Goal: Transaction & Acquisition: Purchase product/service

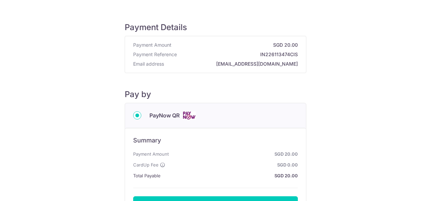
scroll to position [91, 0]
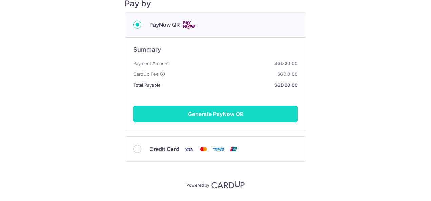
click at [219, 119] on button "Generate PayNow QR" at bounding box center [215, 114] width 165 height 17
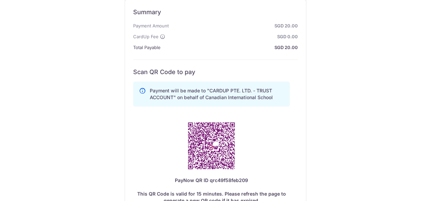
scroll to position [253, 0]
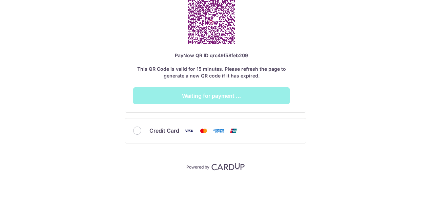
click at [133, 127] on div "Credit Card" at bounding box center [215, 131] width 165 height 8
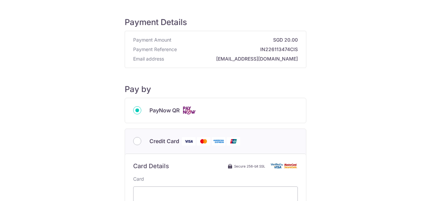
scroll to position [0, 0]
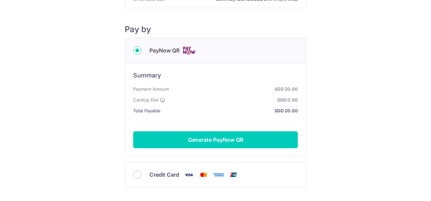
scroll to position [45, 0]
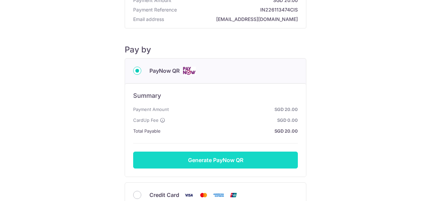
click at [253, 159] on button "Generate PayNow QR" at bounding box center [215, 160] width 165 height 17
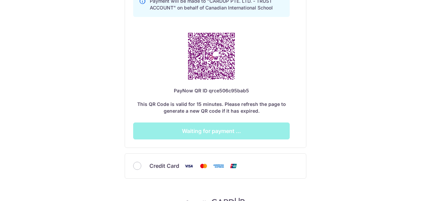
scroll to position [253, 0]
